Goal: Transaction & Acquisition: Purchase product/service

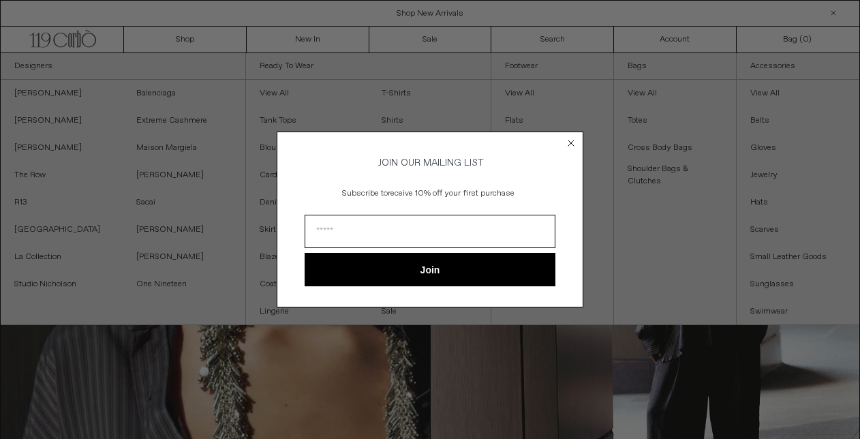
click at [573, 140] on icon "Close dialog" at bounding box center [570, 142] width 5 height 5
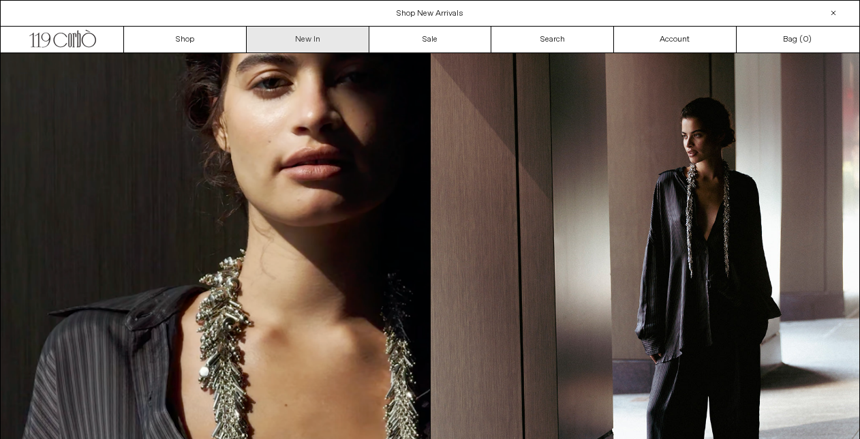
click at [286, 40] on link "New In" at bounding box center [308, 40] width 123 height 26
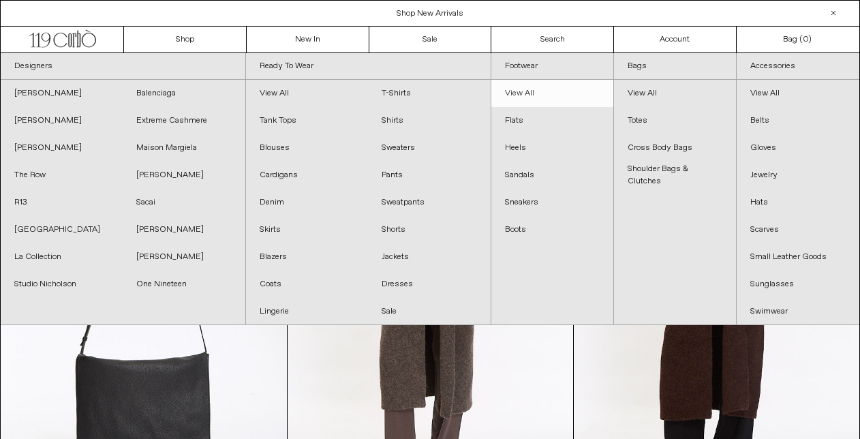
click at [528, 95] on link "View All" at bounding box center [552, 93] width 122 height 27
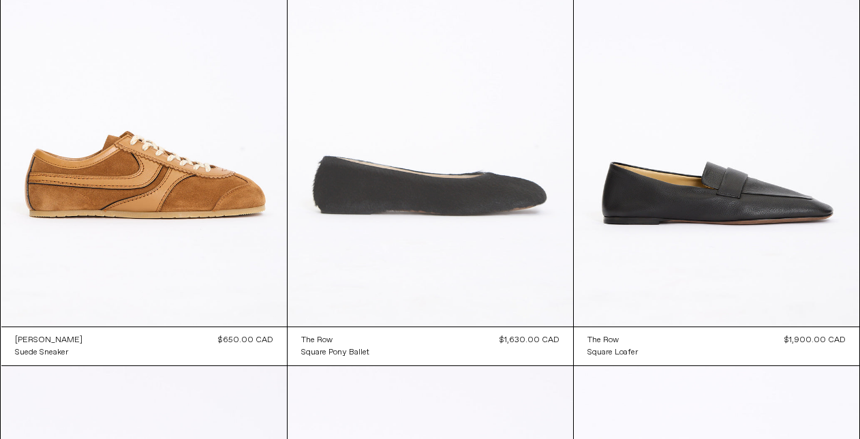
scroll to position [651, 0]
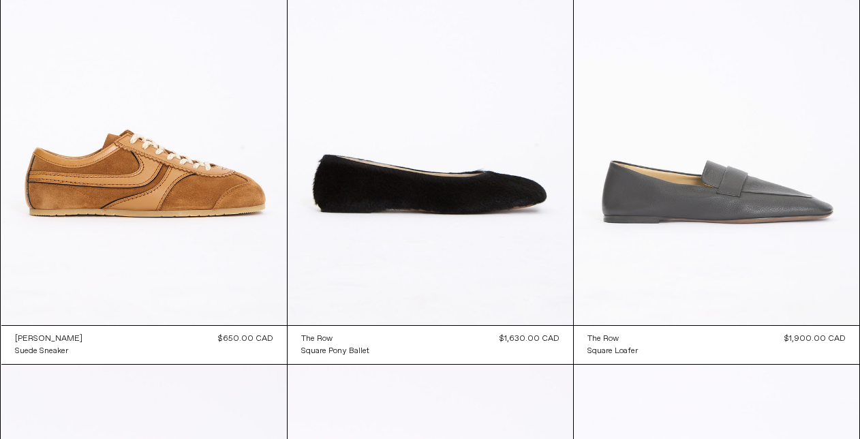
click at [633, 237] on at bounding box center [717, 111] width 286 height 429
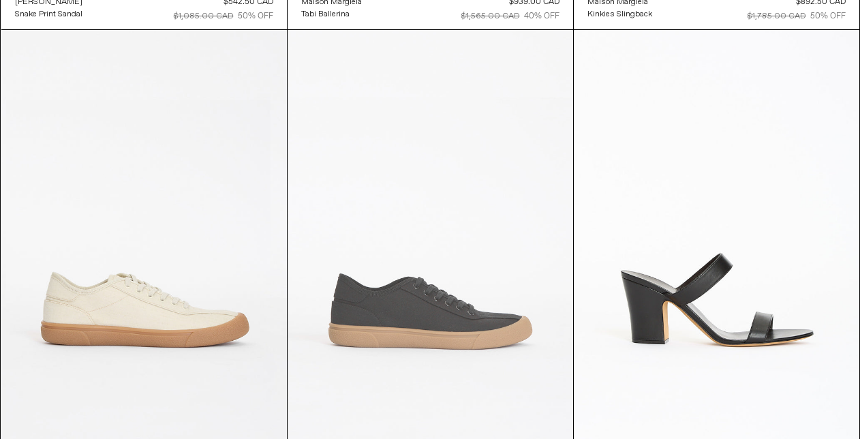
scroll to position [2883, 0]
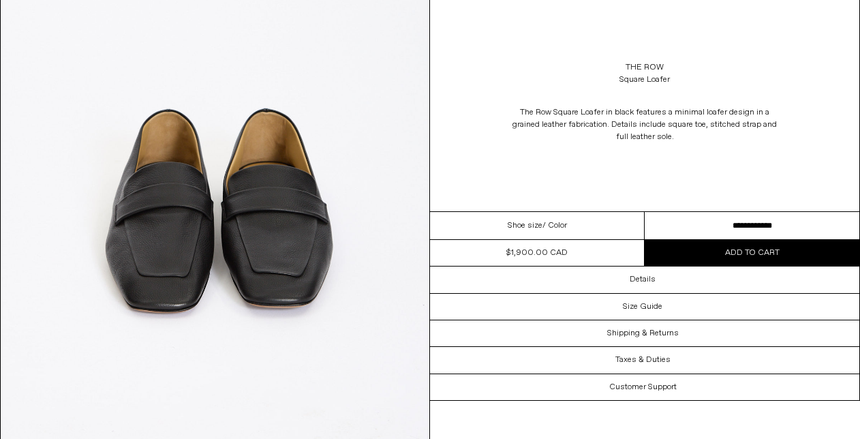
scroll to position [1241, 0]
